Goal: Information Seeking & Learning: Learn about a topic

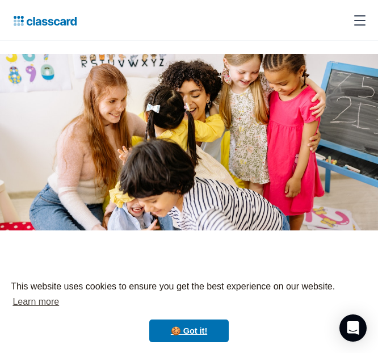
scroll to position [240, 0]
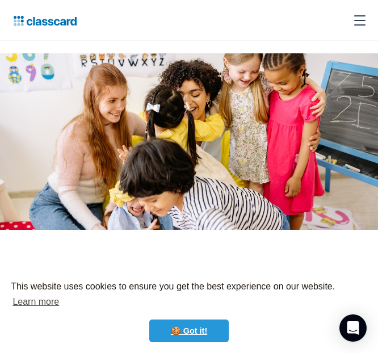
click at [210, 322] on link "🍪 Got it!" at bounding box center [188, 330] width 79 height 23
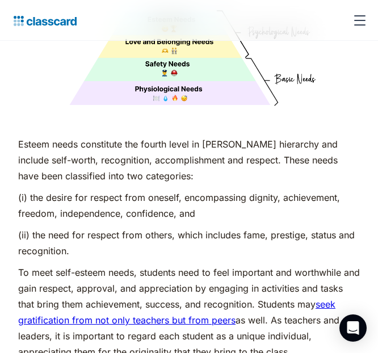
scroll to position [3847, 0]
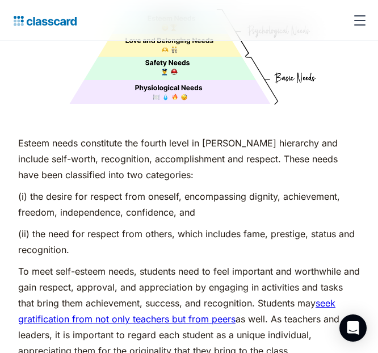
drag, startPoint x: 16, startPoint y: 156, endPoint x: 83, endPoint y: 213, distance: 88.1
copy div "(i) the desire for respect from oneself, encompassing dignity, achievement, fre…"
click at [228, 188] on p "(i) the desire for respect from oneself, encompassing dignity, achievement, fre…" at bounding box center [188, 204] width 341 height 32
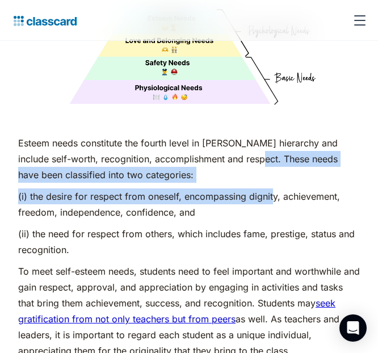
drag, startPoint x: 250, startPoint y: 123, endPoint x: 274, endPoint y: 147, distance: 33.7
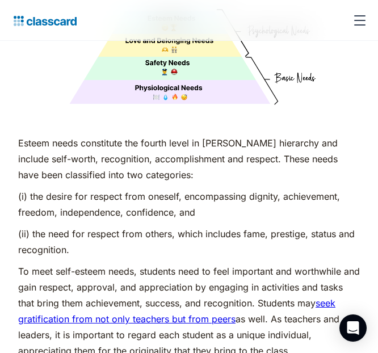
click at [241, 135] on p "Esteem needs constitute the fourth level in [PERSON_NAME] hierarchy and include…" at bounding box center [188, 159] width 341 height 48
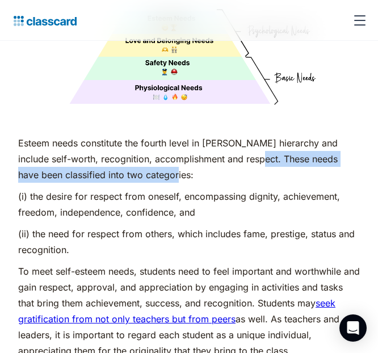
drag, startPoint x: 250, startPoint y: 120, endPoint x: 258, endPoint y: 142, distance: 23.5
click at [258, 142] on p "Esteem needs constitute the fourth level in [PERSON_NAME] hierarchy and include…" at bounding box center [188, 159] width 341 height 48
copy p "These needs have been classified into two categories:"
